Goal: Task Accomplishment & Management: Manage account settings

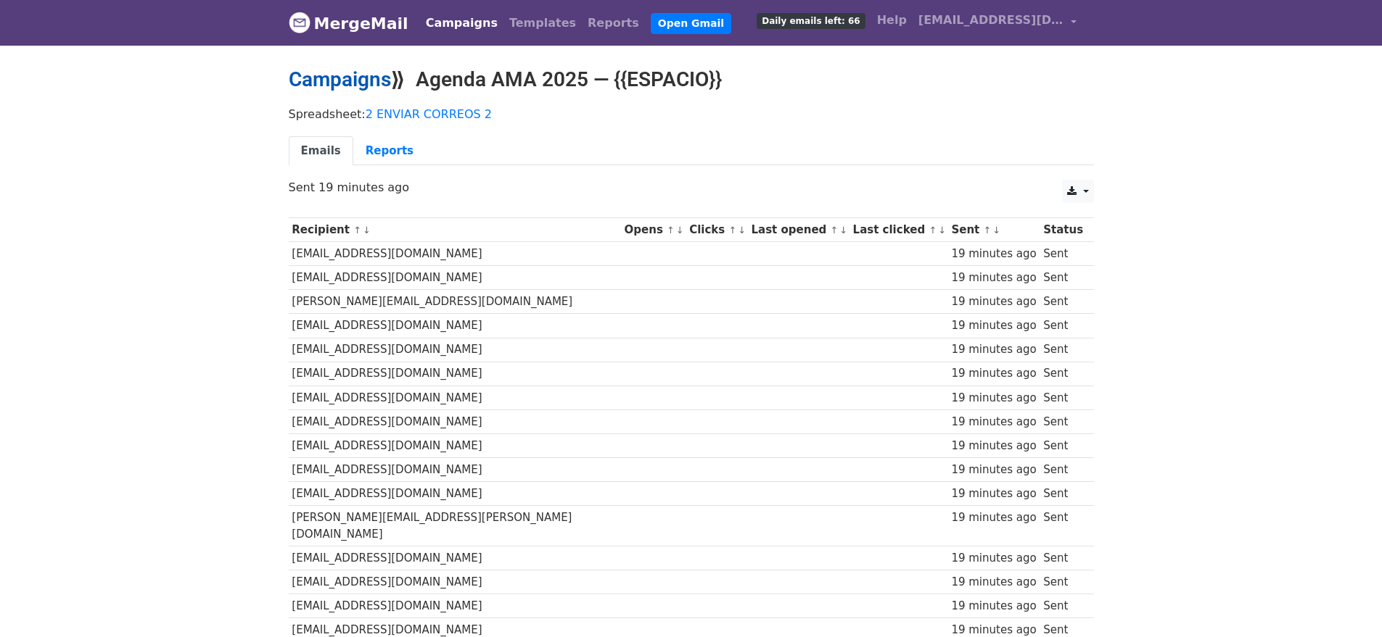
click at [358, 73] on link "Campaigns" at bounding box center [340, 79] width 102 height 24
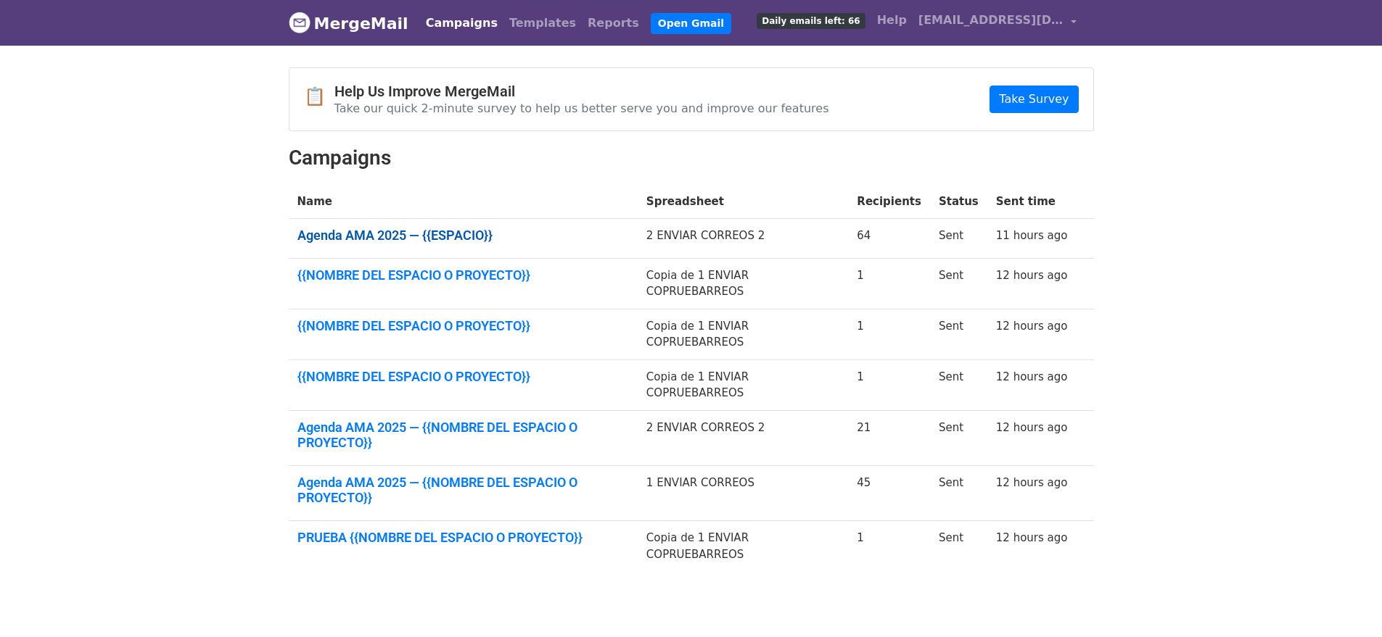
click at [411, 231] on link "Agenda AMA 2025 — {{ESPACIO}}" at bounding box center [462, 236] width 331 height 16
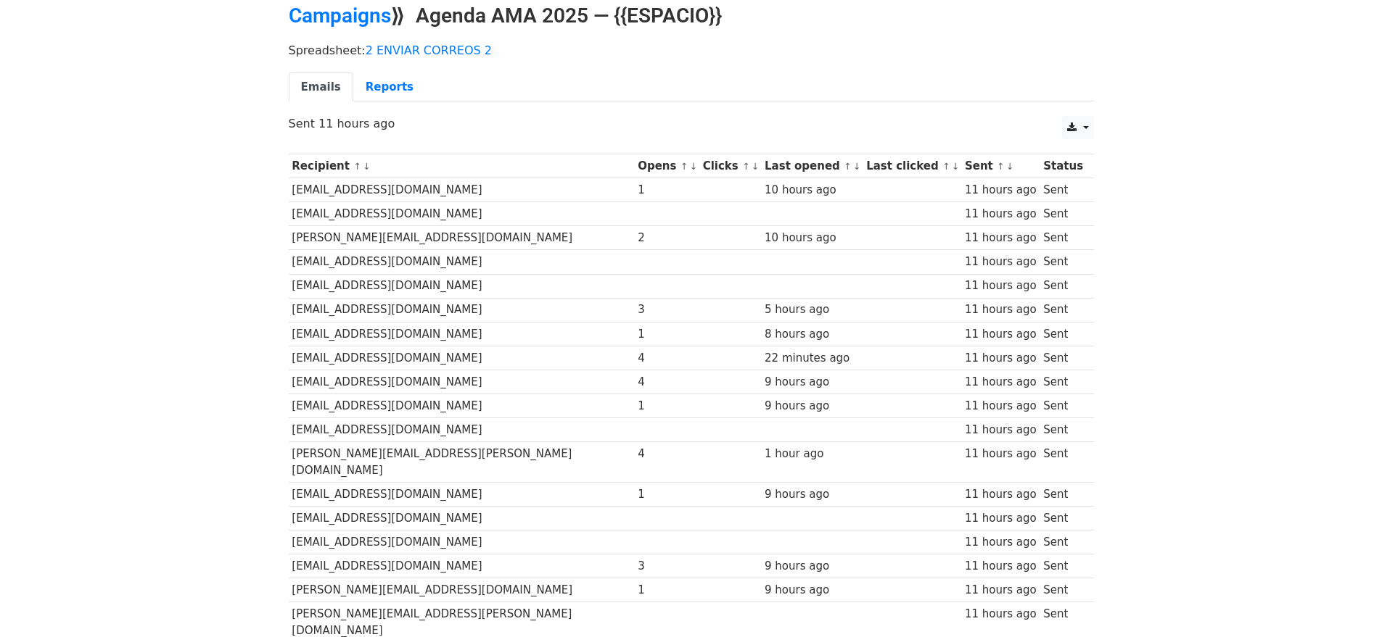
scroll to position [61, 0]
